Goal: Find specific page/section: Find specific page/section

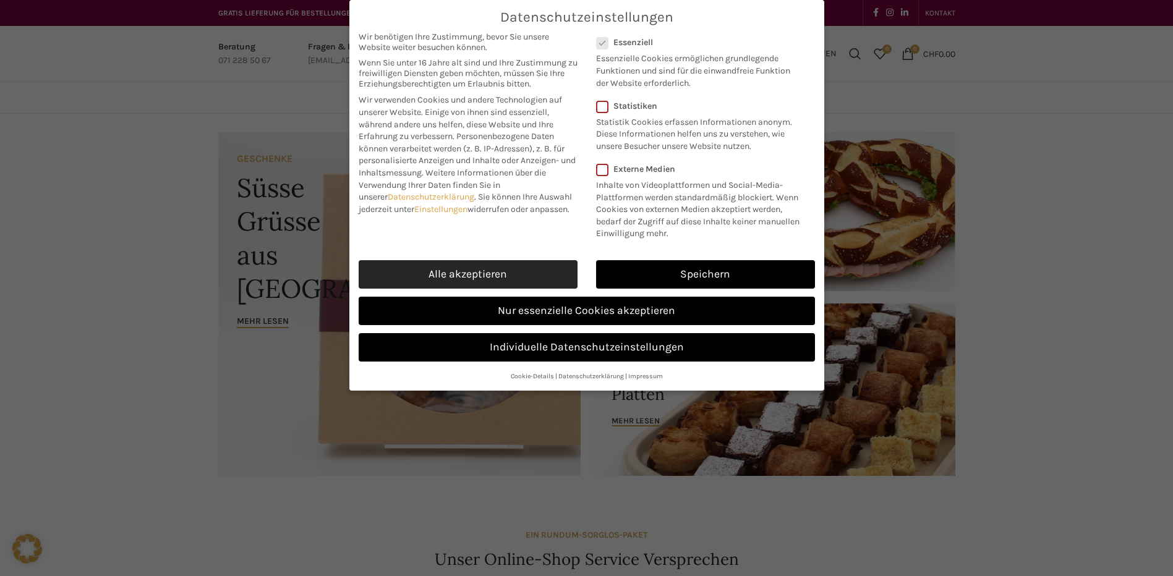
click at [467, 273] on link "Alle akzeptieren" at bounding box center [468, 274] width 219 height 28
checkbox input "true"
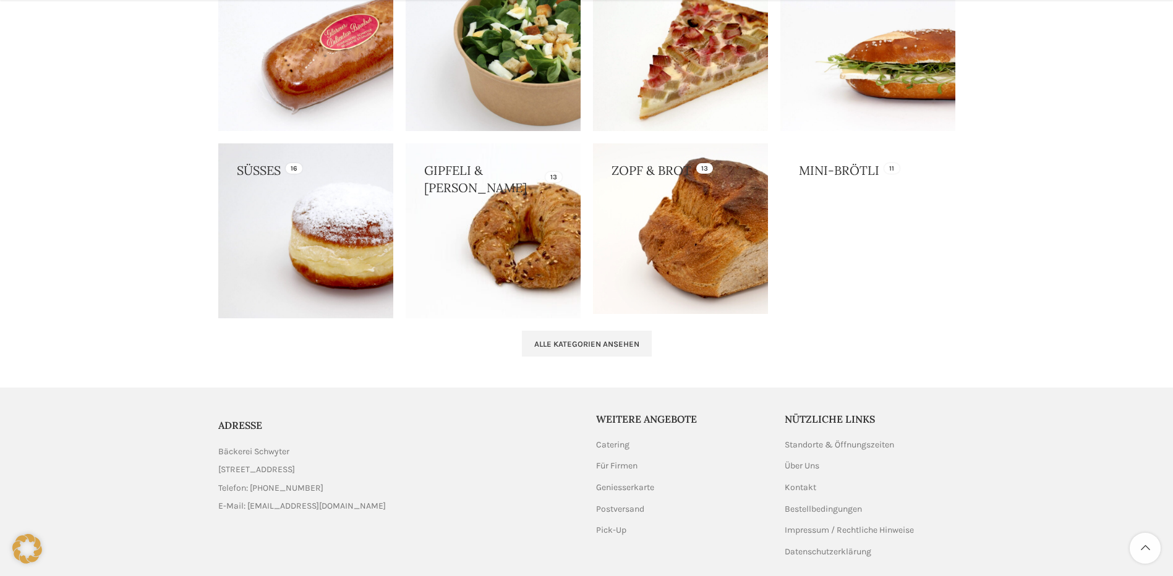
scroll to position [1238, 0]
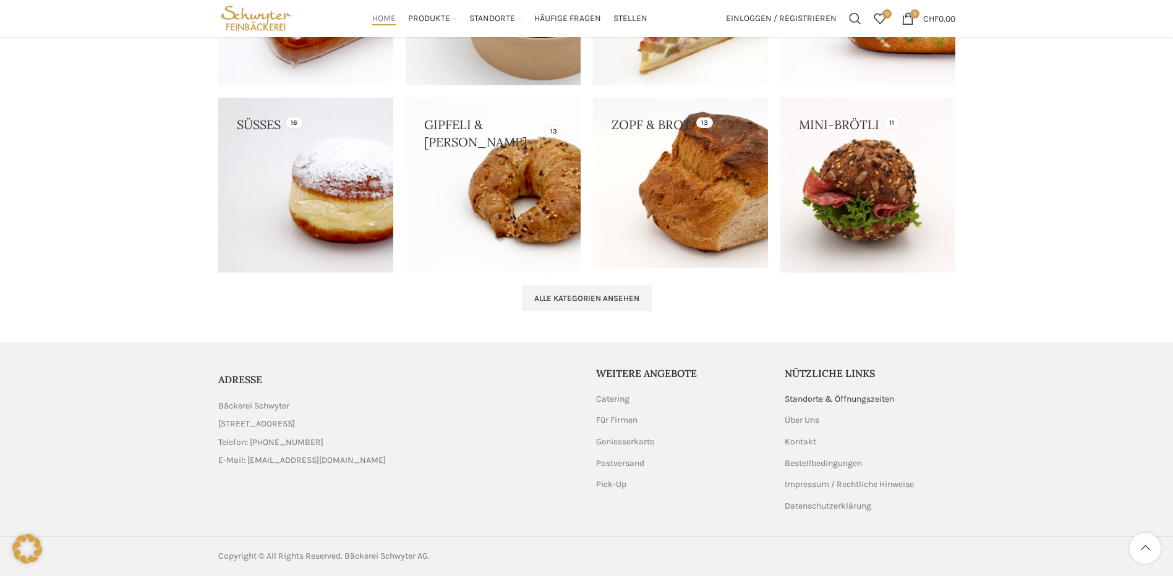
click at [843, 396] on link "Standorte & Öffnungszeiten" at bounding box center [840, 399] width 111 height 12
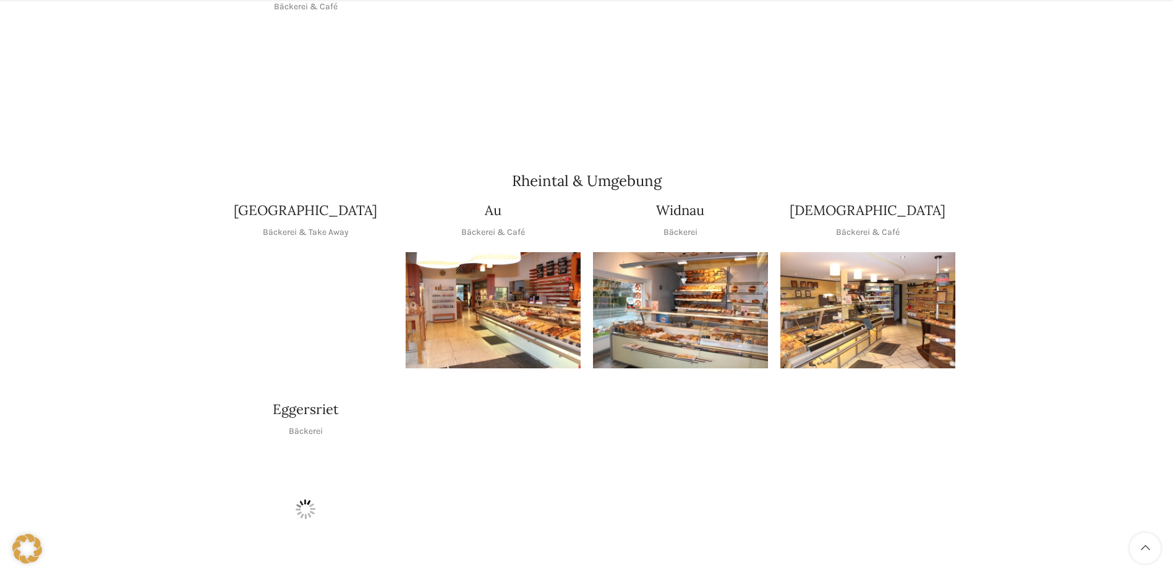
scroll to position [972, 0]
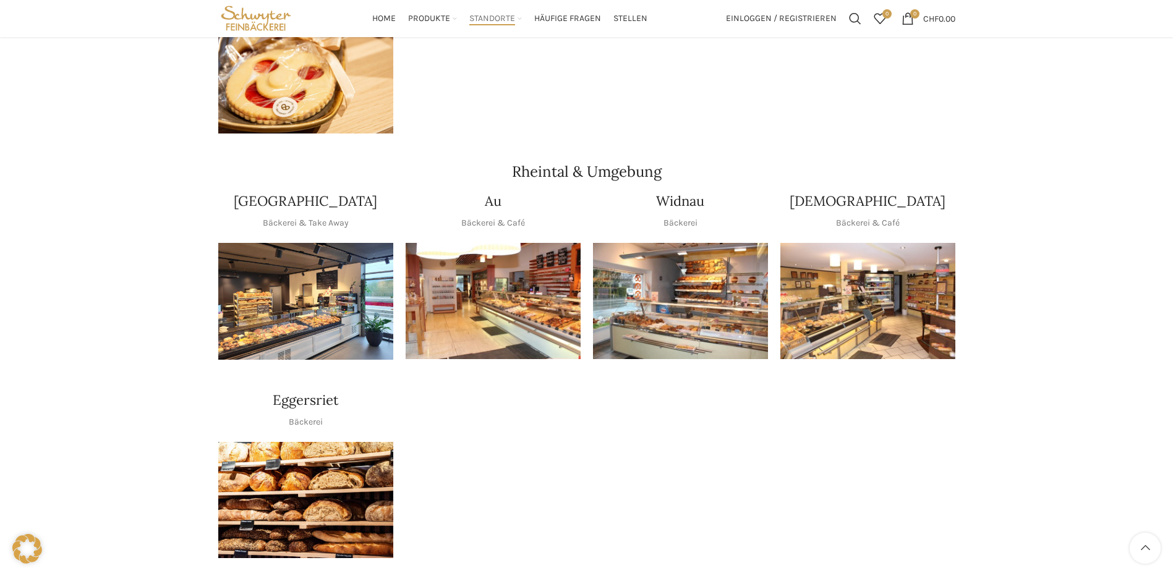
click at [871, 284] on img "1 / 1" at bounding box center [867, 301] width 175 height 117
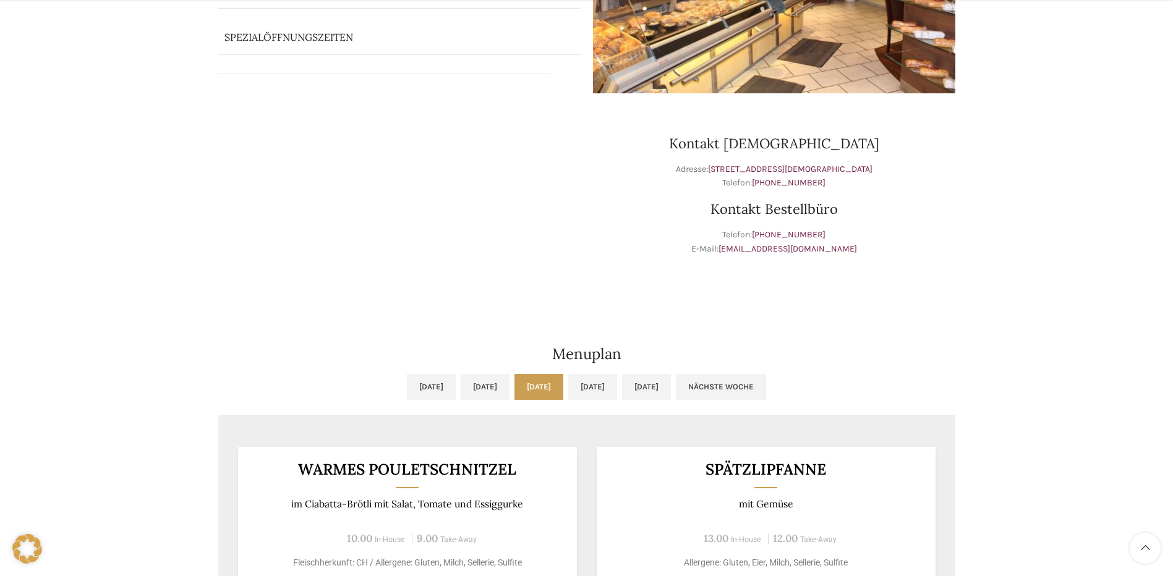
scroll to position [294, 0]
click at [617, 384] on link "Do, 04.09.2025" at bounding box center [592, 386] width 49 height 26
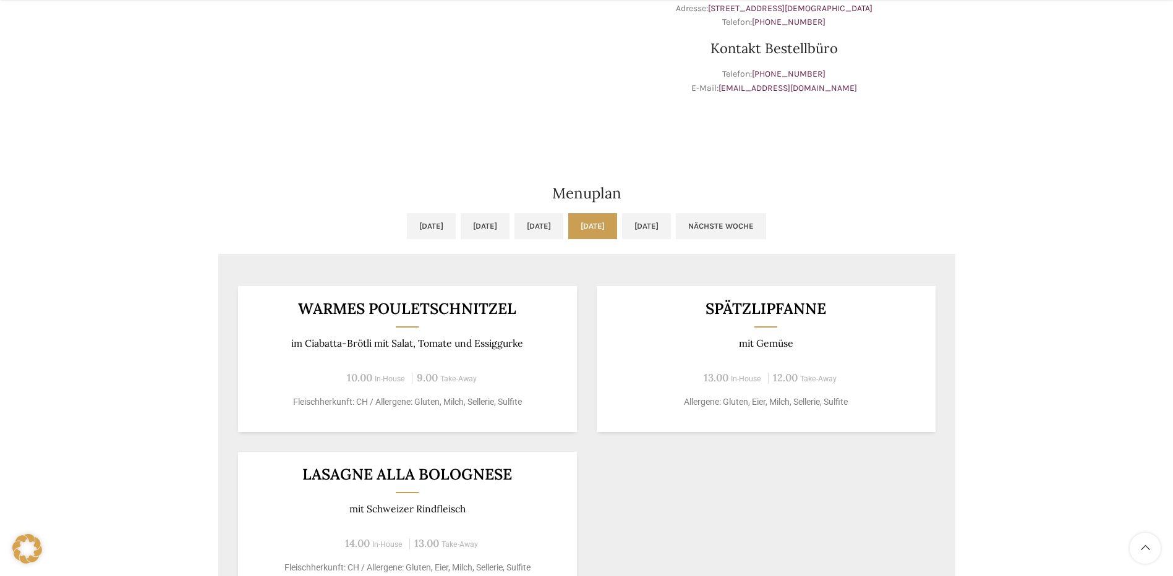
scroll to position [459, 0]
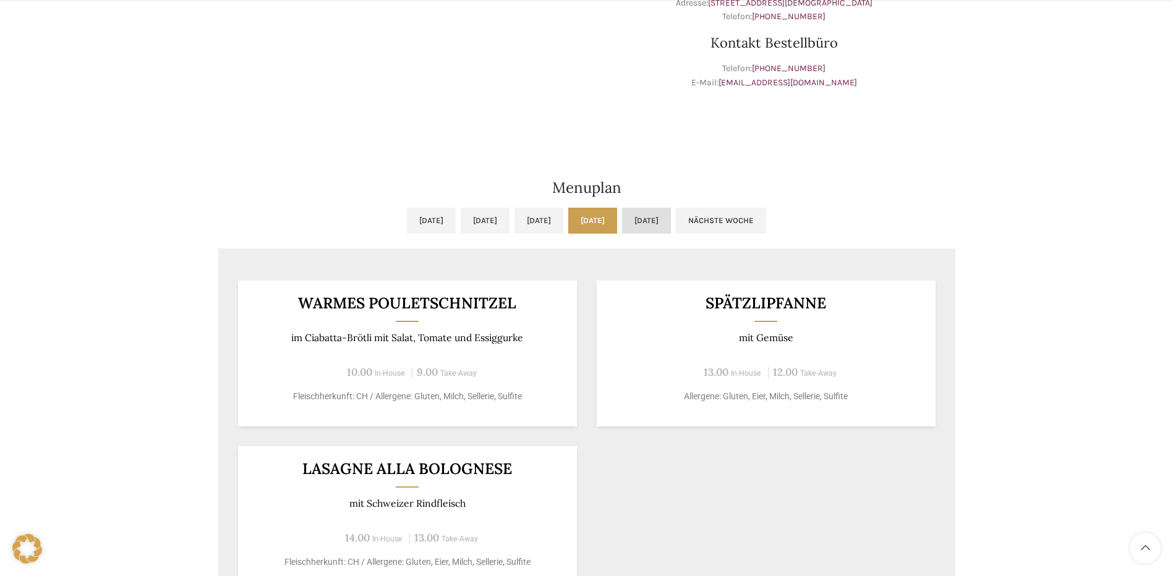
click at [671, 217] on link "Fr, 05.09.2025" at bounding box center [646, 221] width 49 height 26
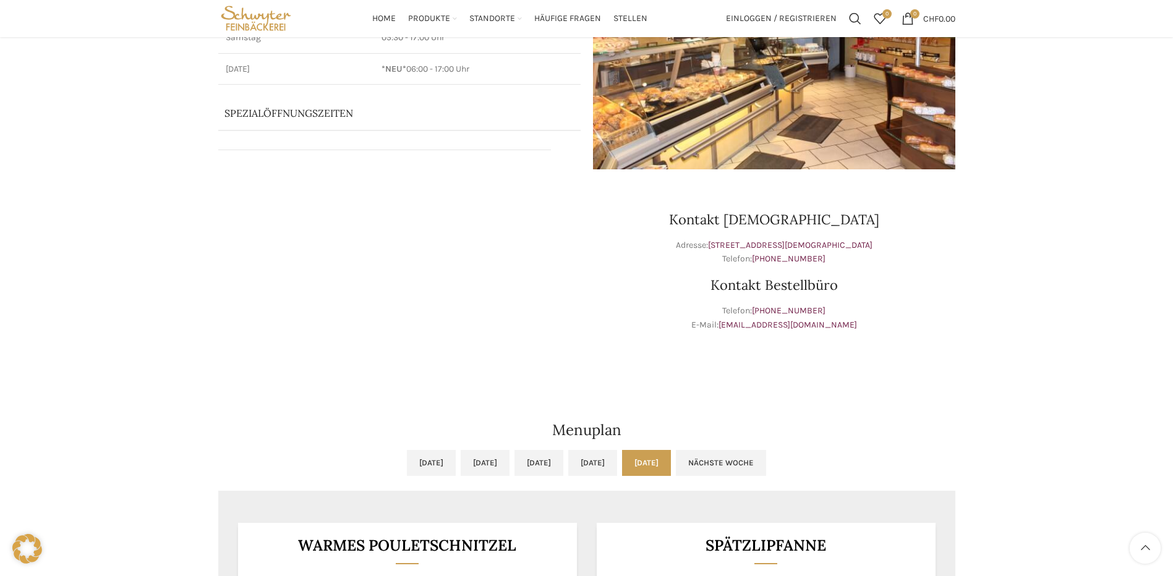
scroll to position [202, 0]
